Goal: Find contact information: Find contact information

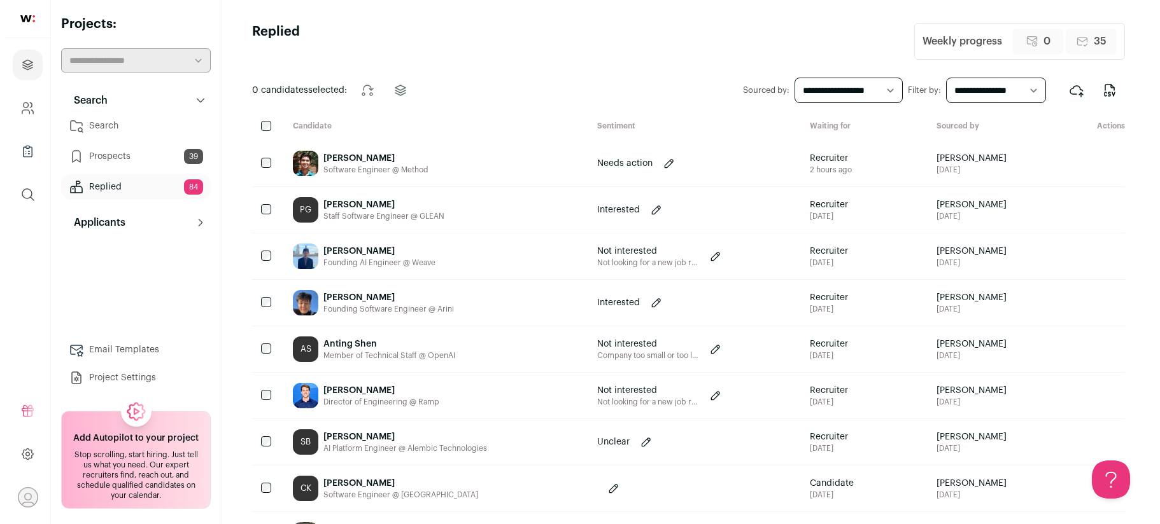
scroll to position [686, 0]
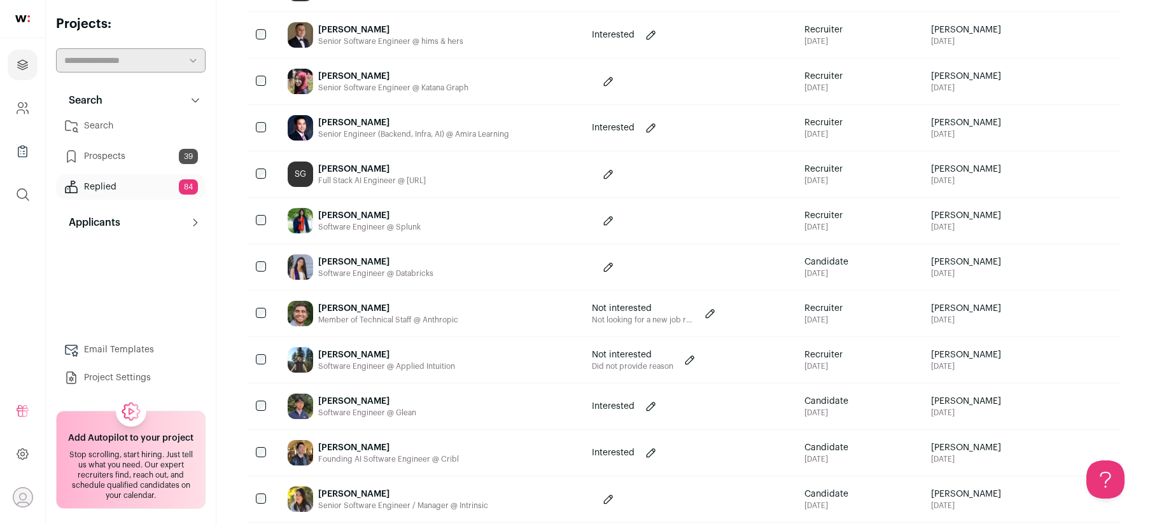
click at [516, 258] on div "[PERSON_NAME] Software Engineer @ Databricks" at bounding box center [429, 267] width 304 height 46
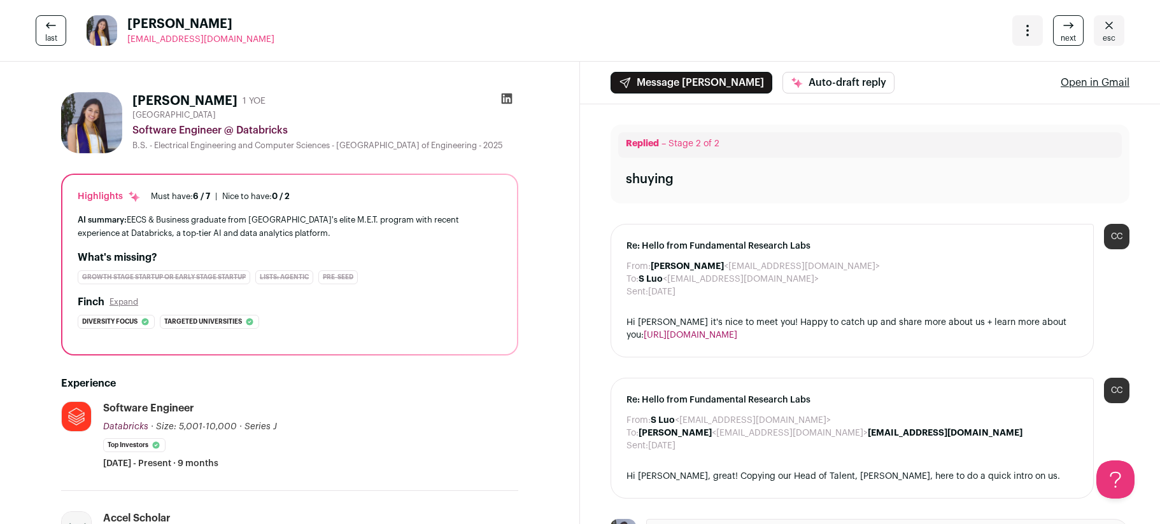
click at [502, 98] on icon at bounding box center [507, 99] width 11 height 11
click at [1101, 22] on icon "Close" at bounding box center [1108, 25] width 15 height 15
